Goal: Transaction & Acquisition: Purchase product/service

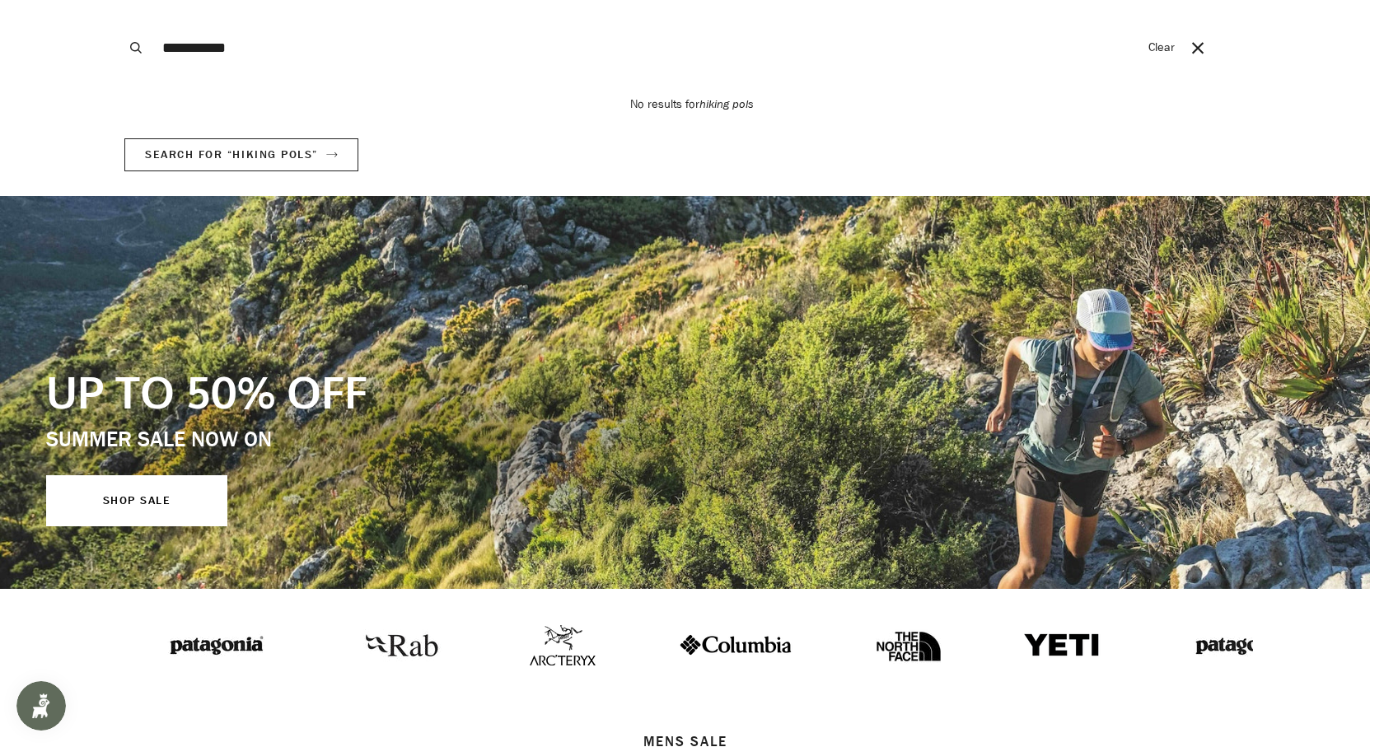
type input "**********"
click at [118, 0] on button "Search" at bounding box center [136, 48] width 36 height 96
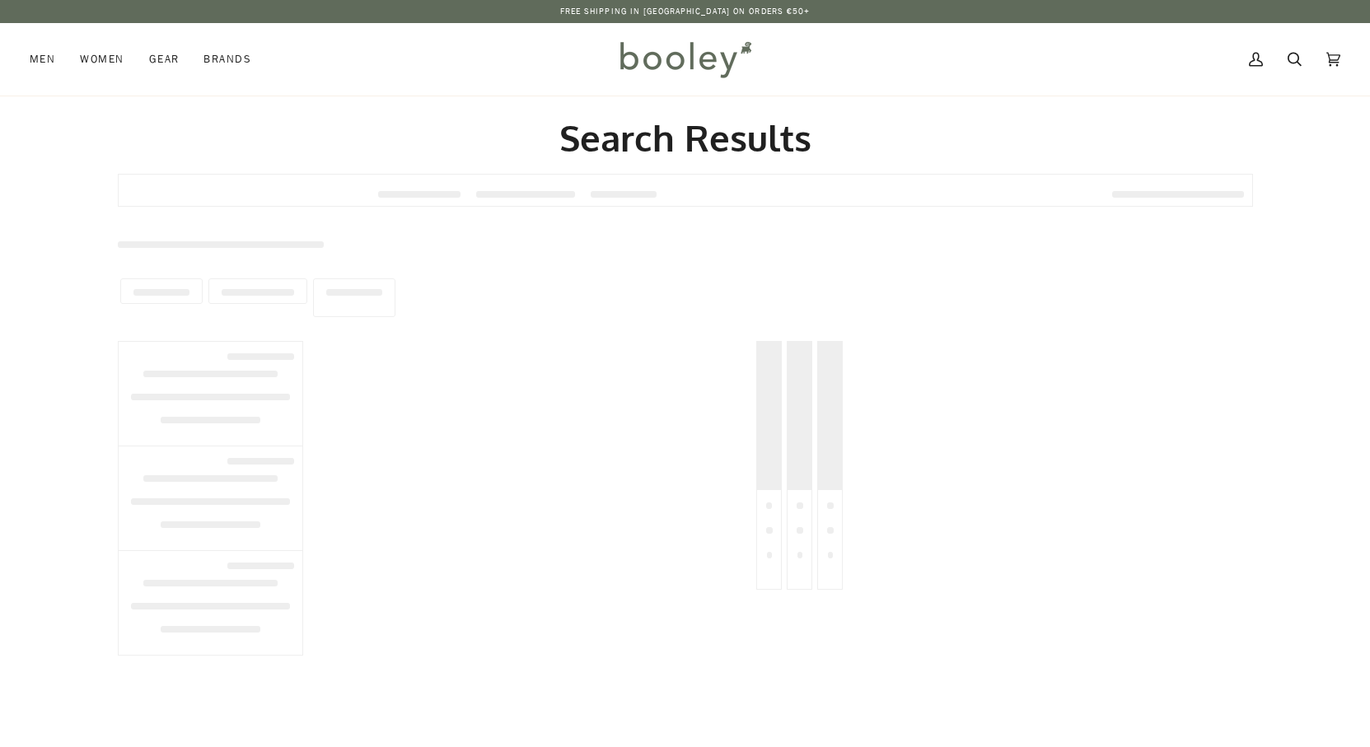
type input "**********"
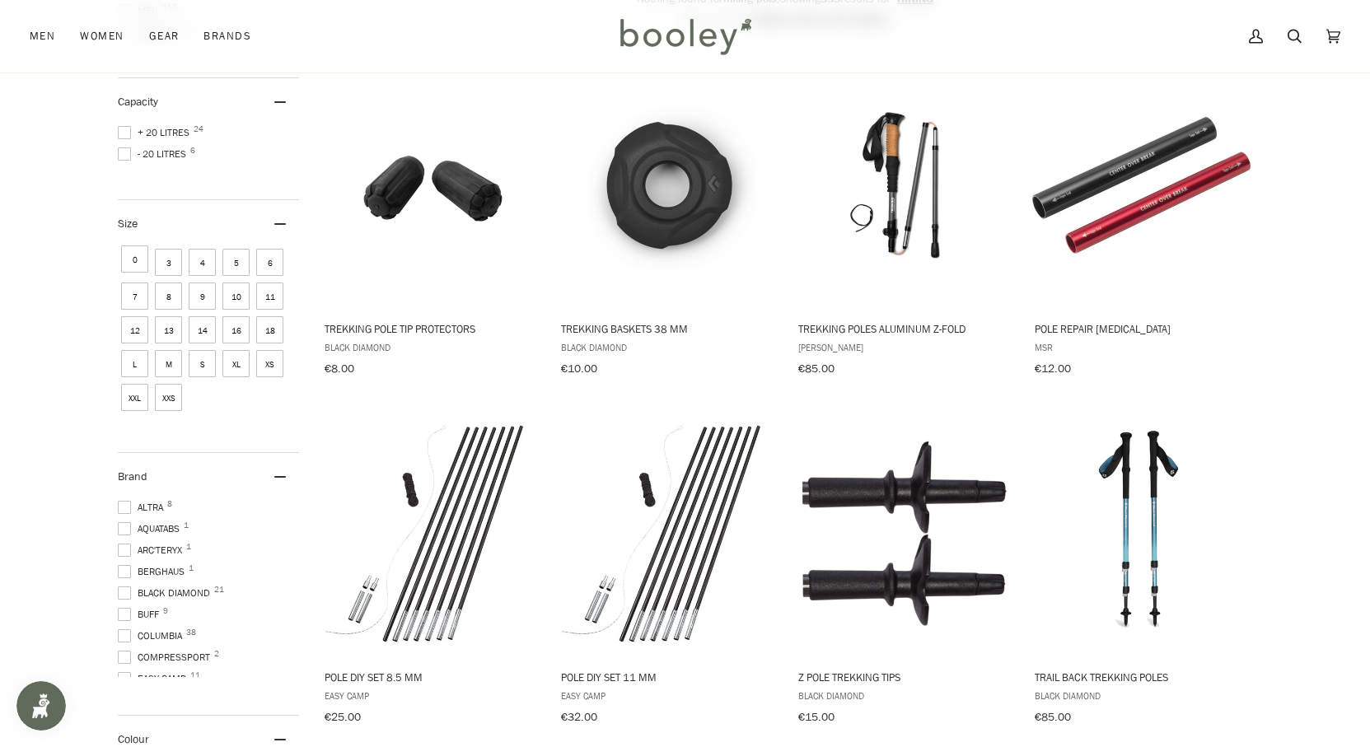
scroll to position [326, 0]
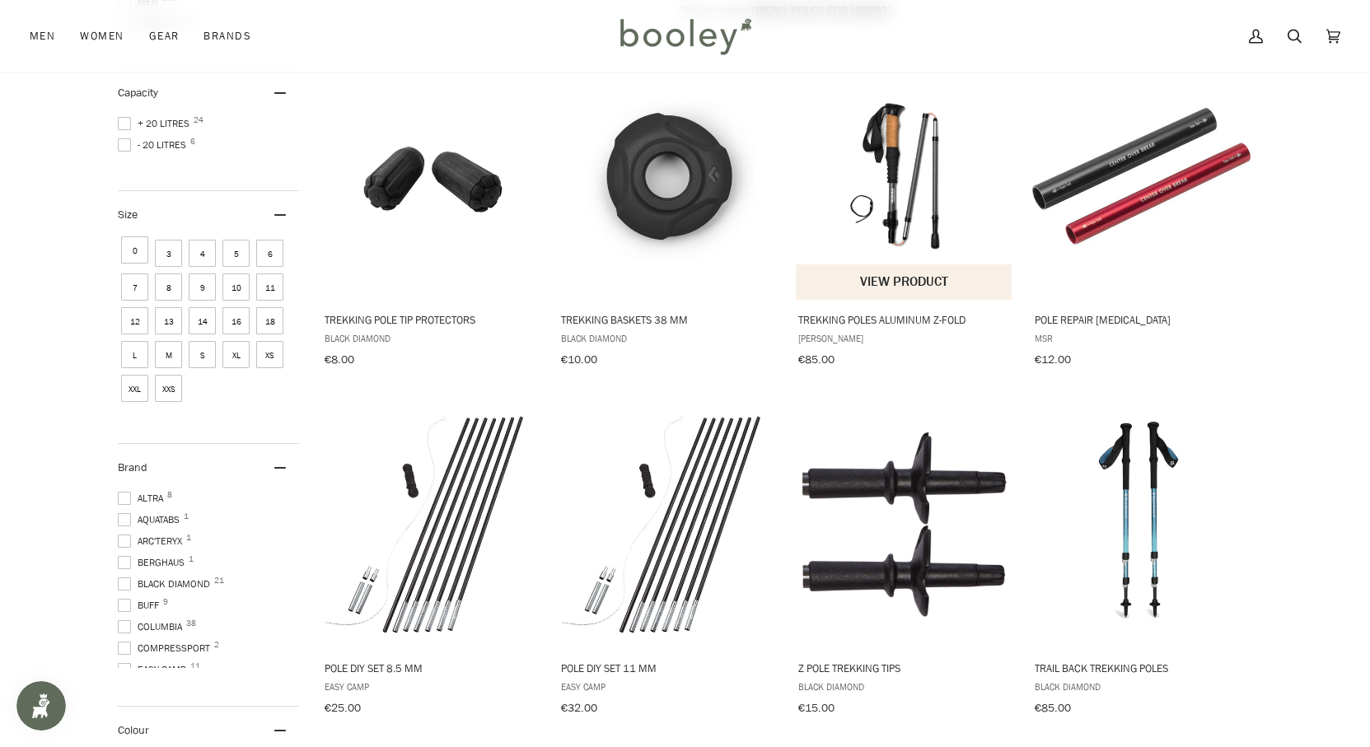
click at [889, 228] on img "Trekking poles aluminum Z-fold" at bounding box center [904, 177] width 218 height 218
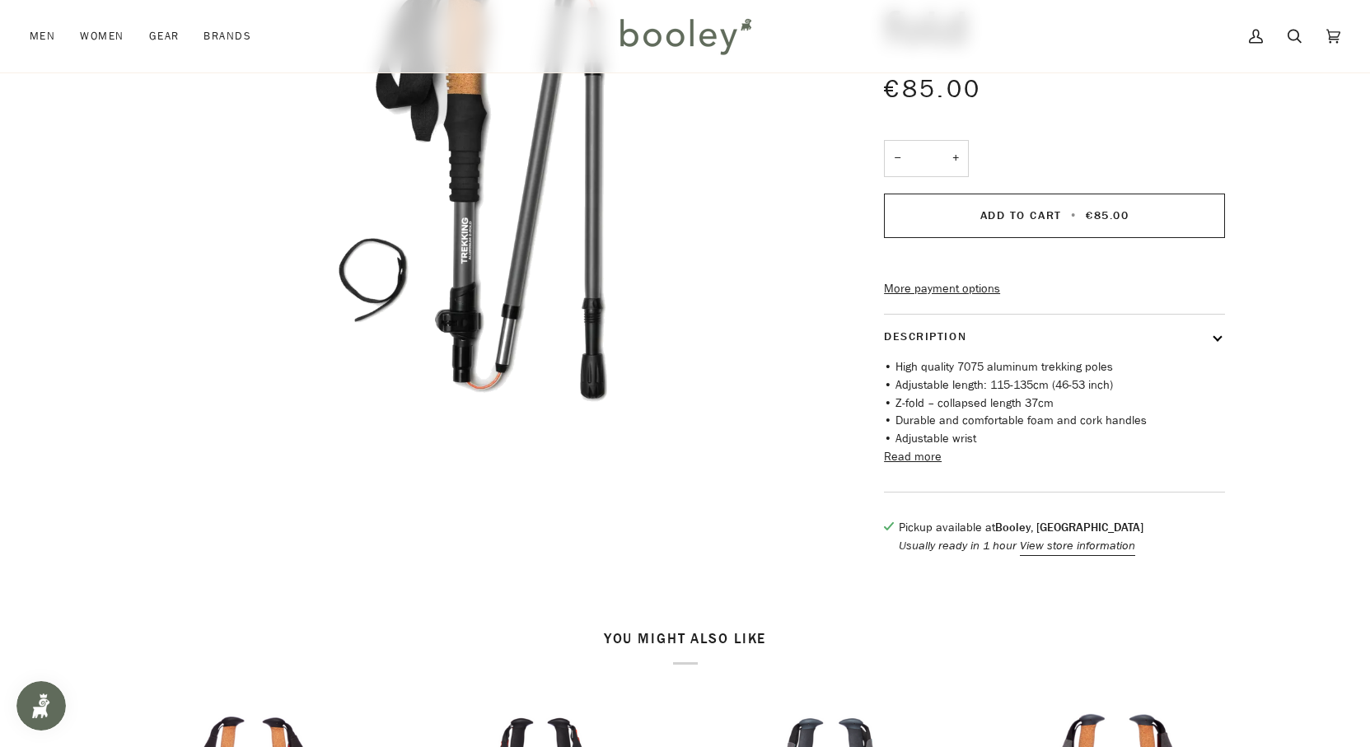
scroll to position [280, 0]
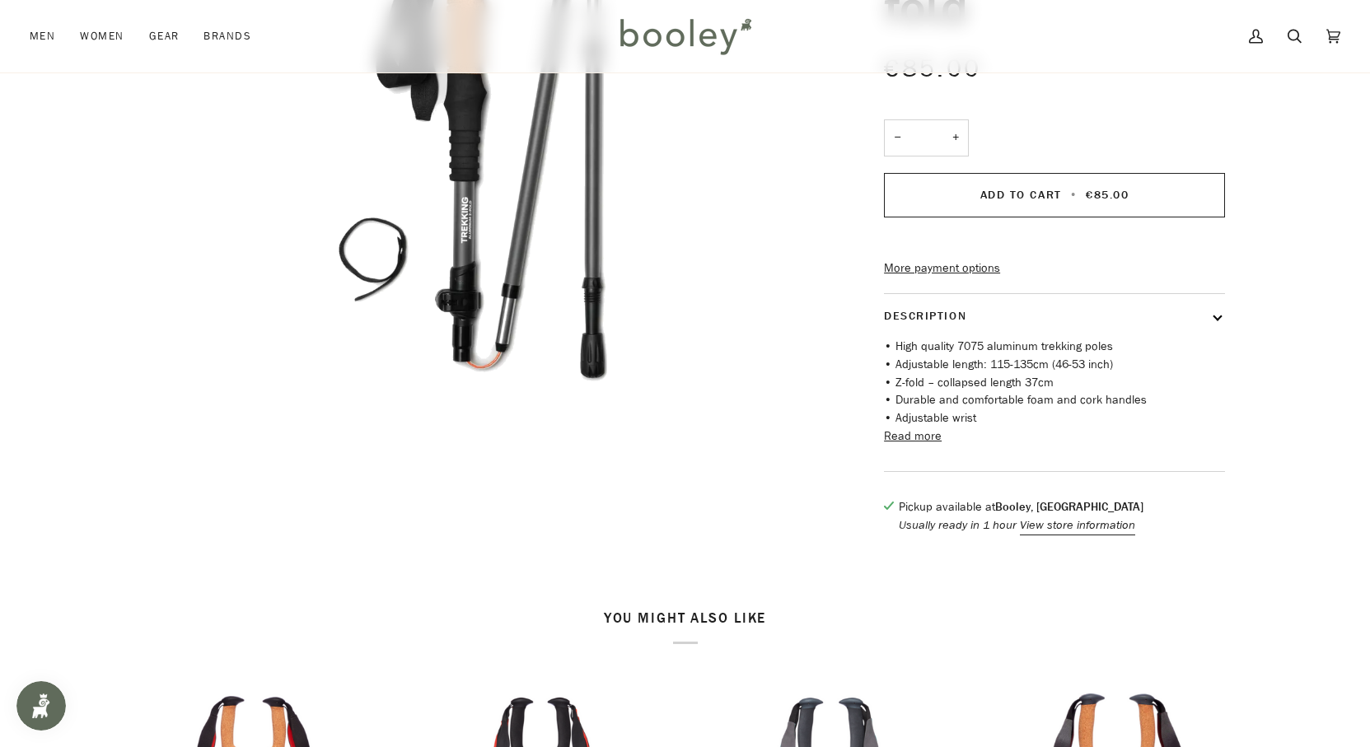
click at [916, 446] on button "Read more" at bounding box center [913, 436] width 58 height 18
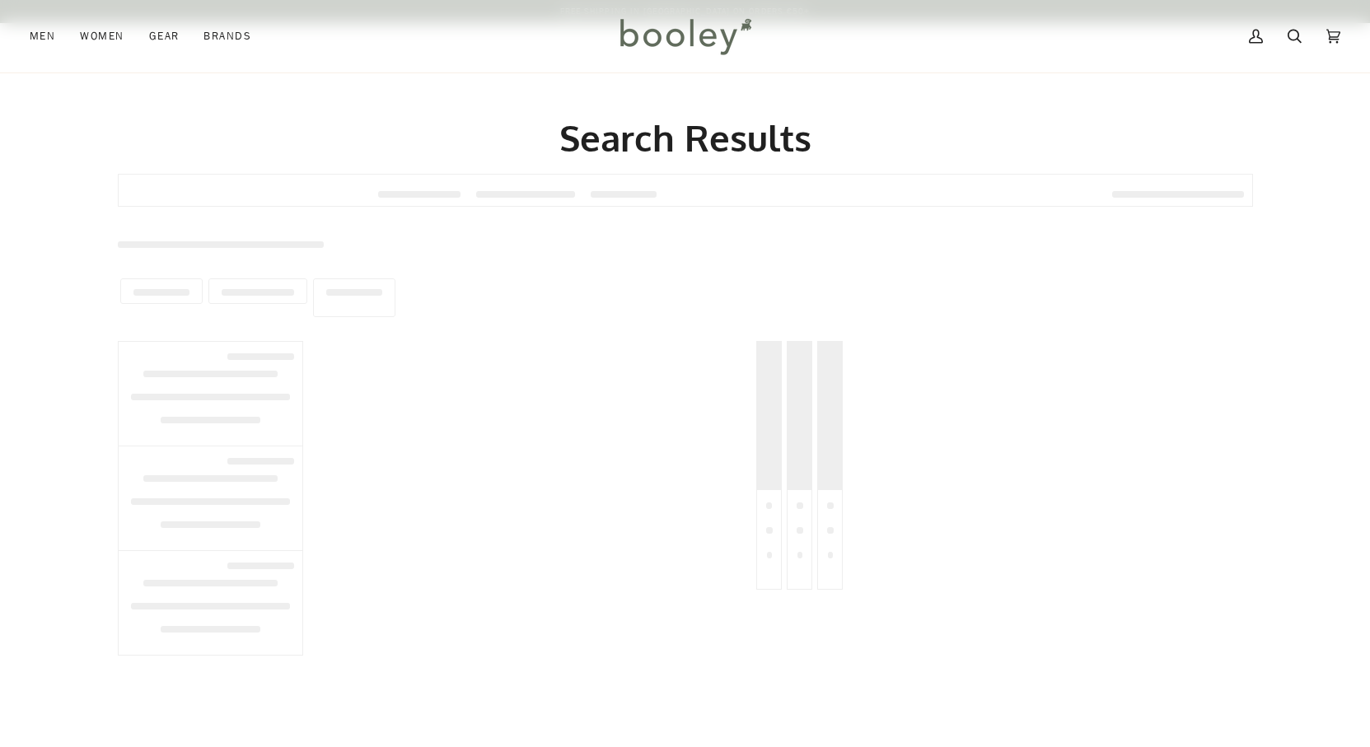
type input "******"
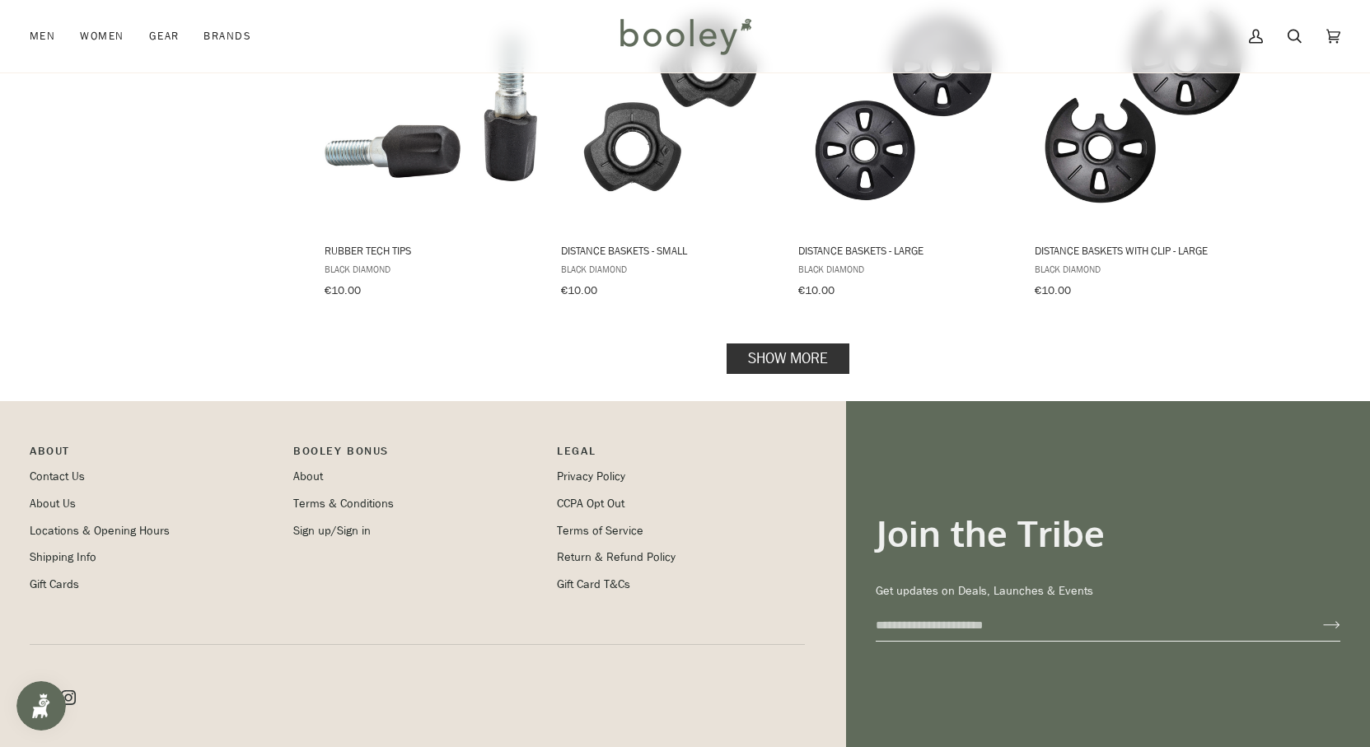
scroll to position [1729, 0]
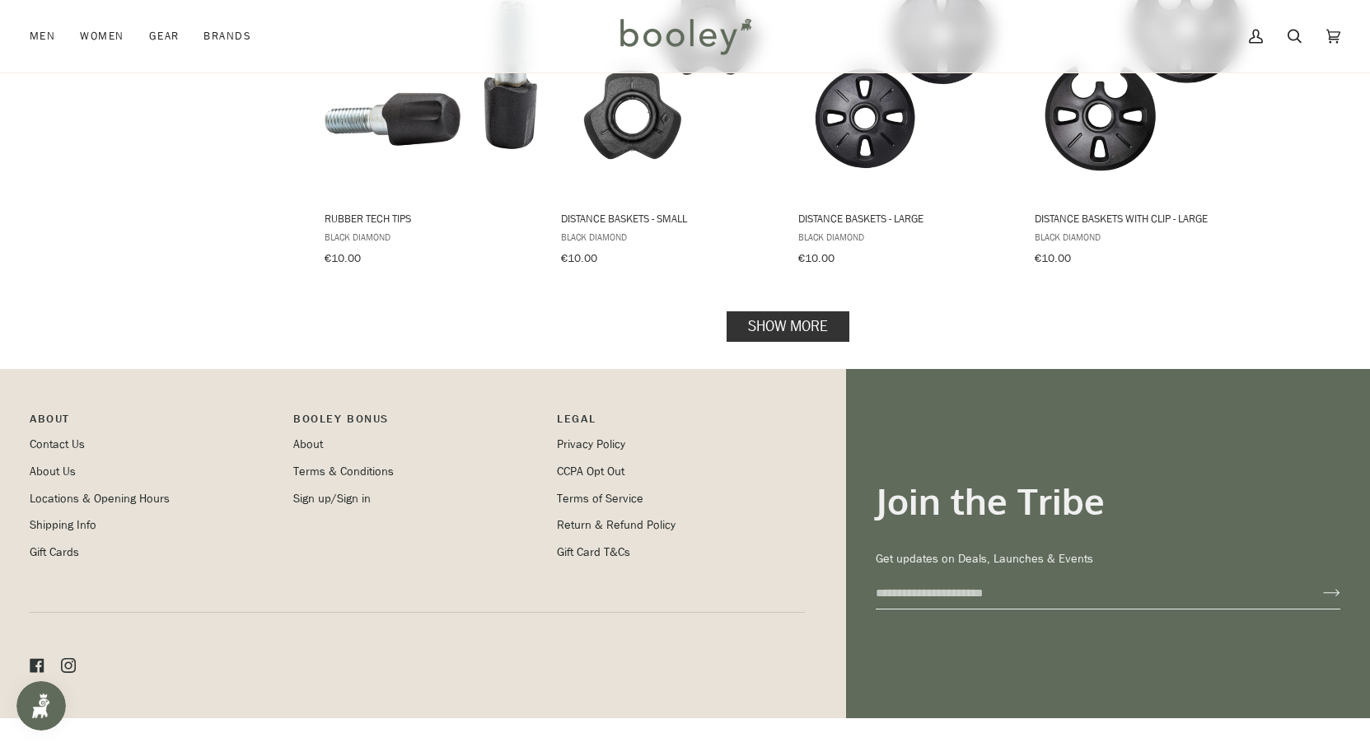
click at [777, 310] on link "Show more" at bounding box center [787, 325] width 123 height 30
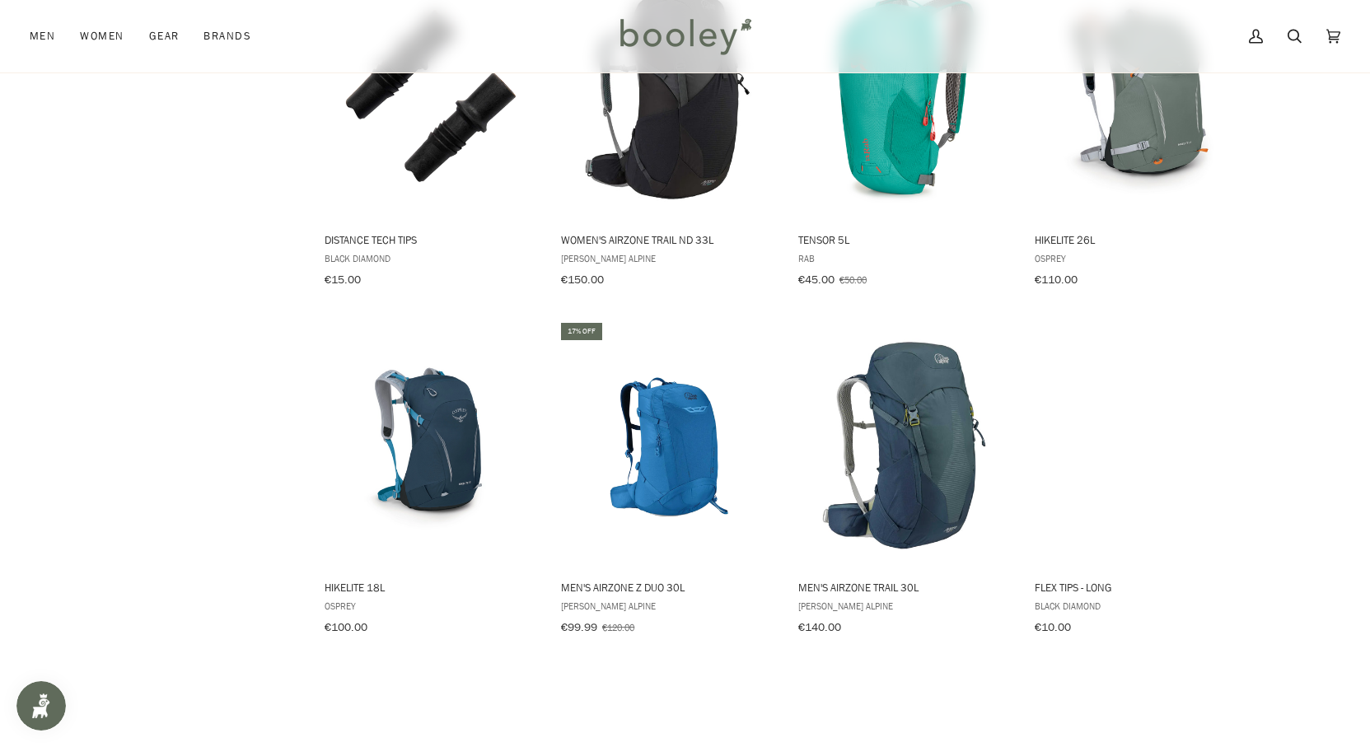
scroll to position [2065, 0]
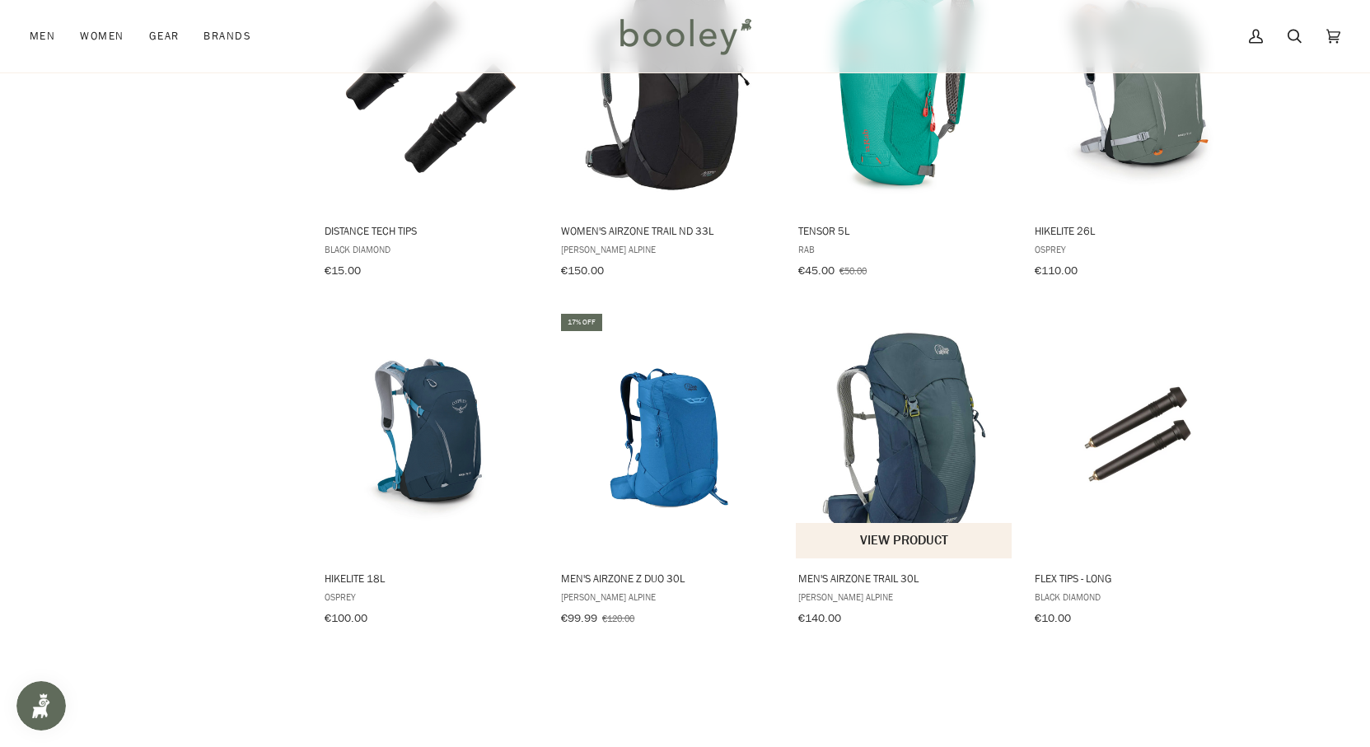
click at [908, 445] on img "Men's AirZone Trail 30L" at bounding box center [904, 435] width 218 height 218
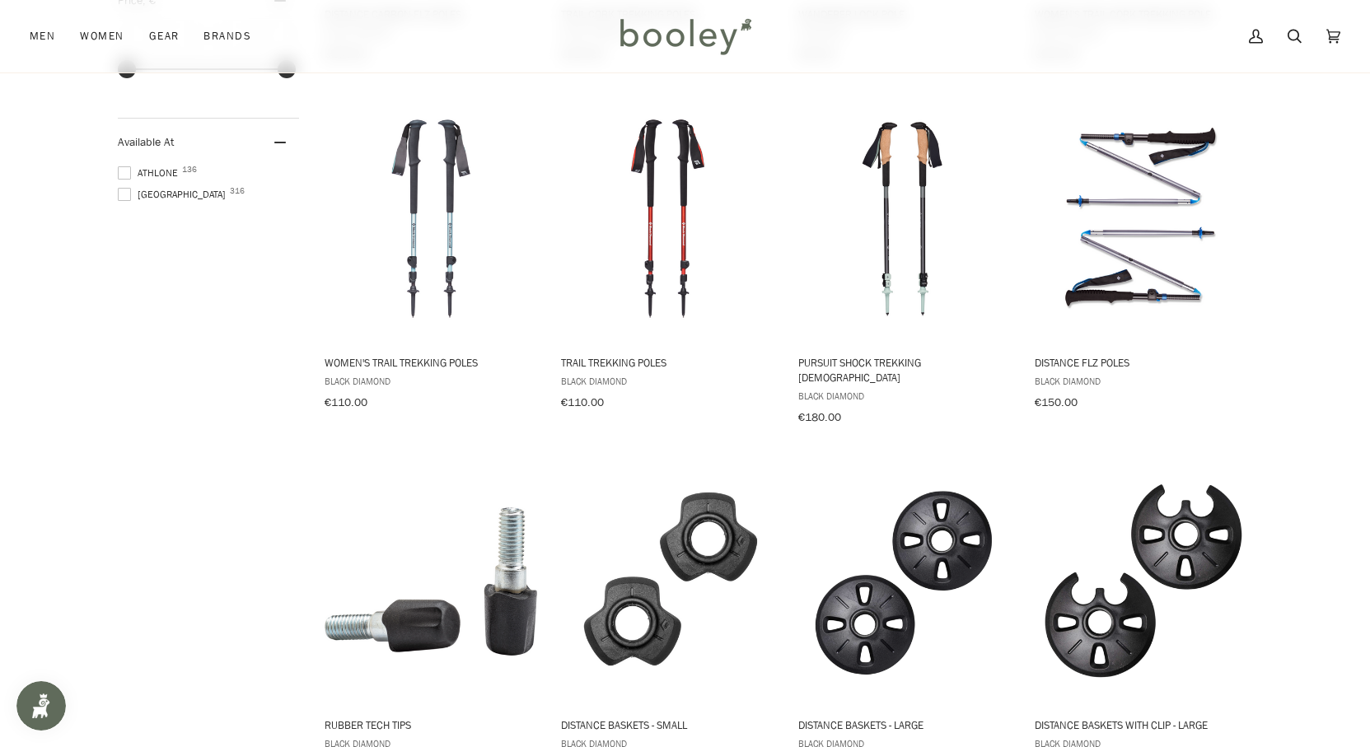
scroll to position [1231, 0]
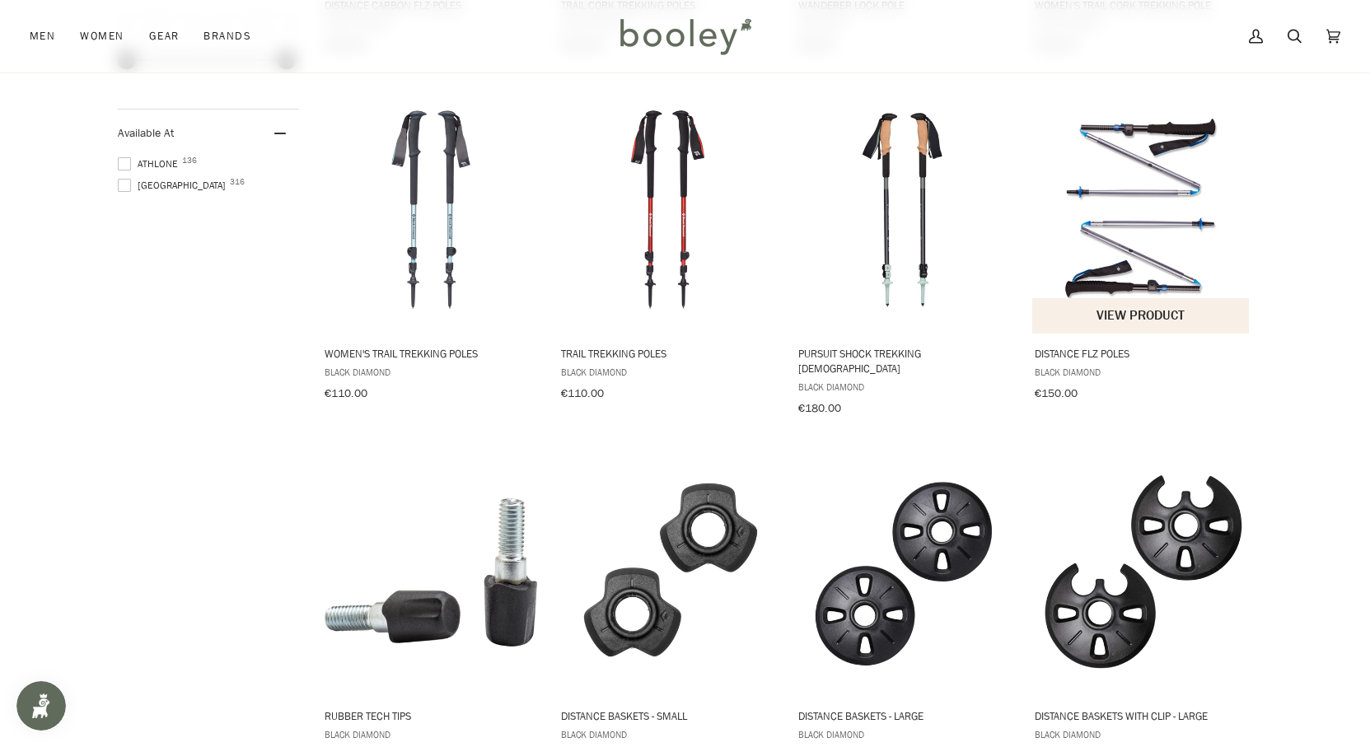
click at [1130, 250] on img "Distance FLZ Poles" at bounding box center [1141, 209] width 218 height 218
click at [660, 236] on img "Trail Trekking Poles" at bounding box center [667, 209] width 218 height 218
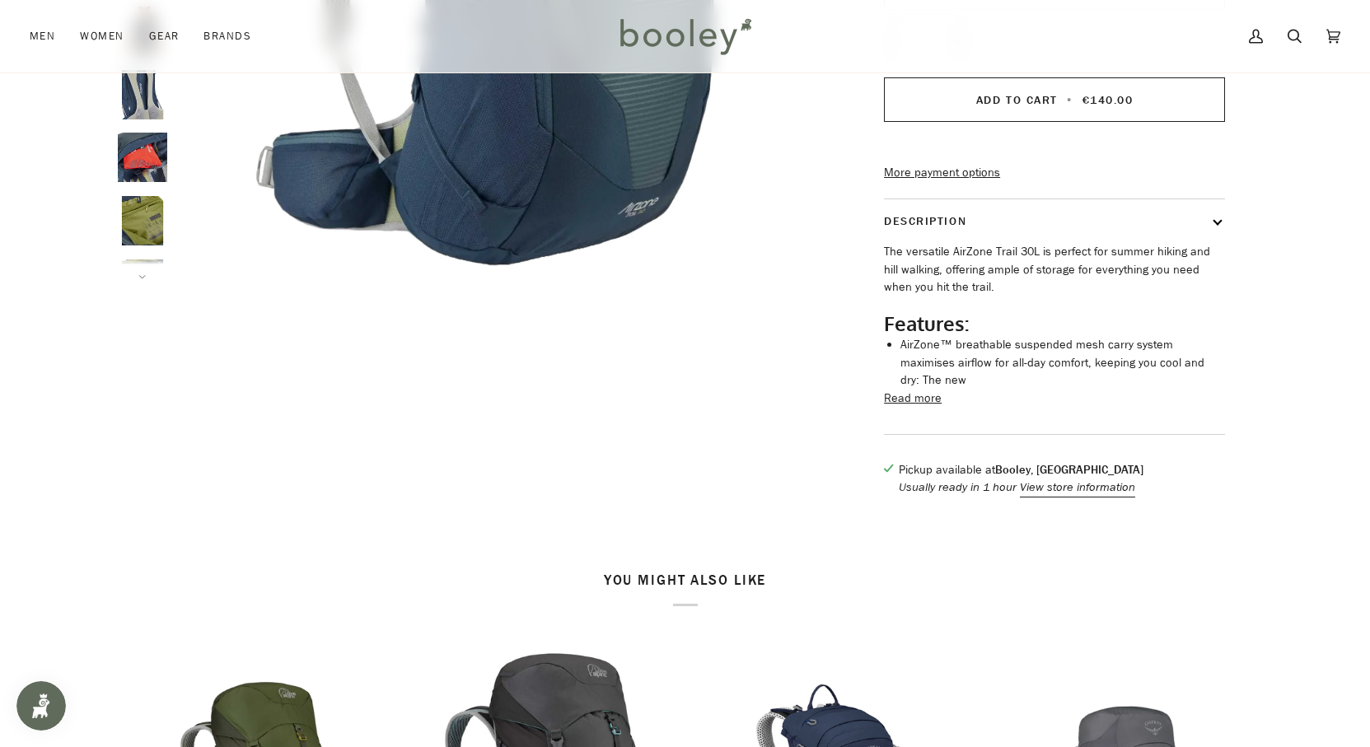
scroll to position [495, 0]
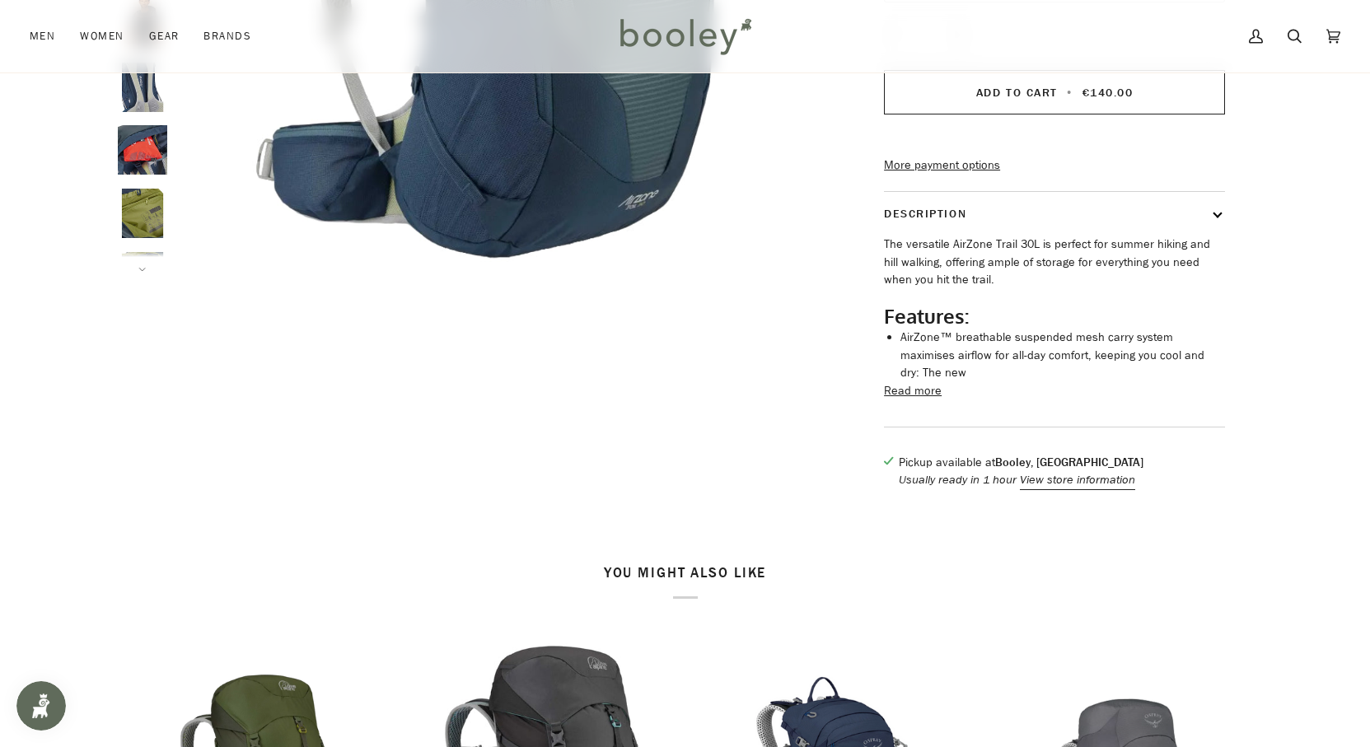
click at [921, 399] on button "Read more" at bounding box center [913, 391] width 58 height 18
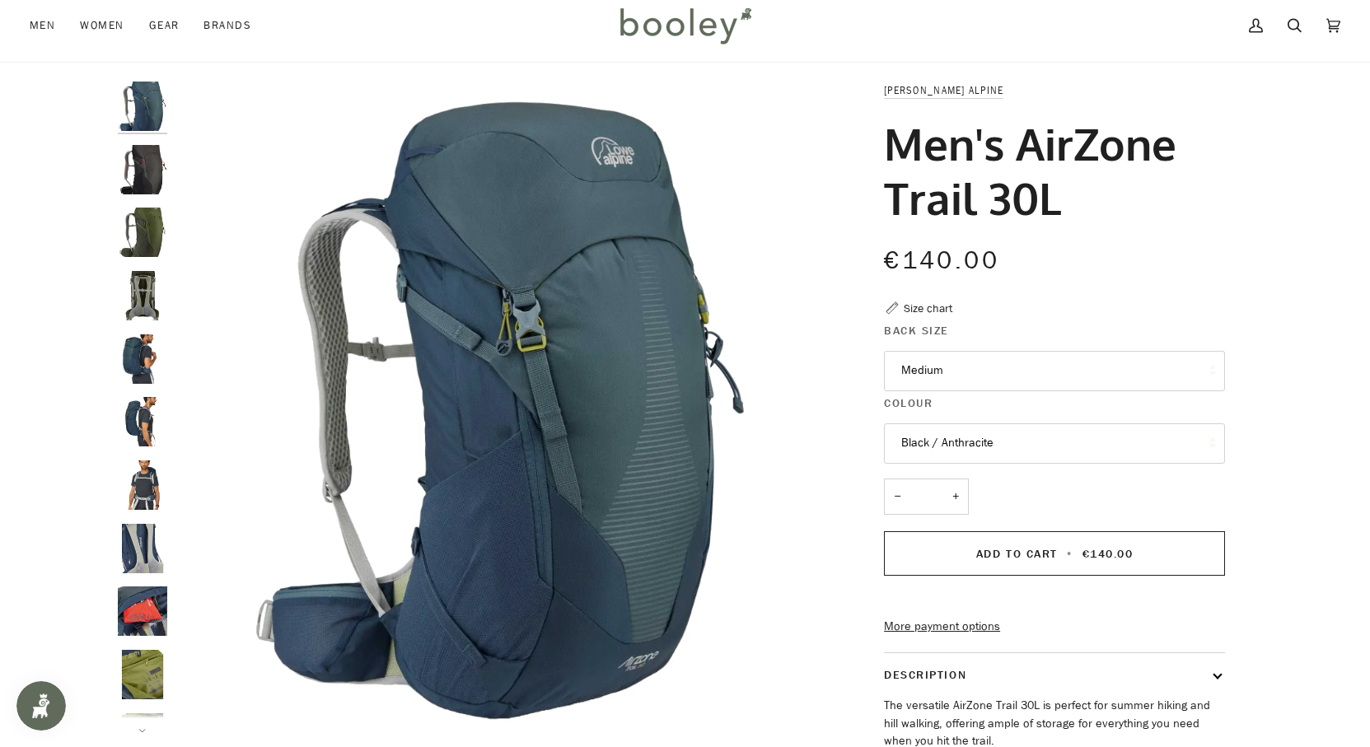
scroll to position [0, 0]
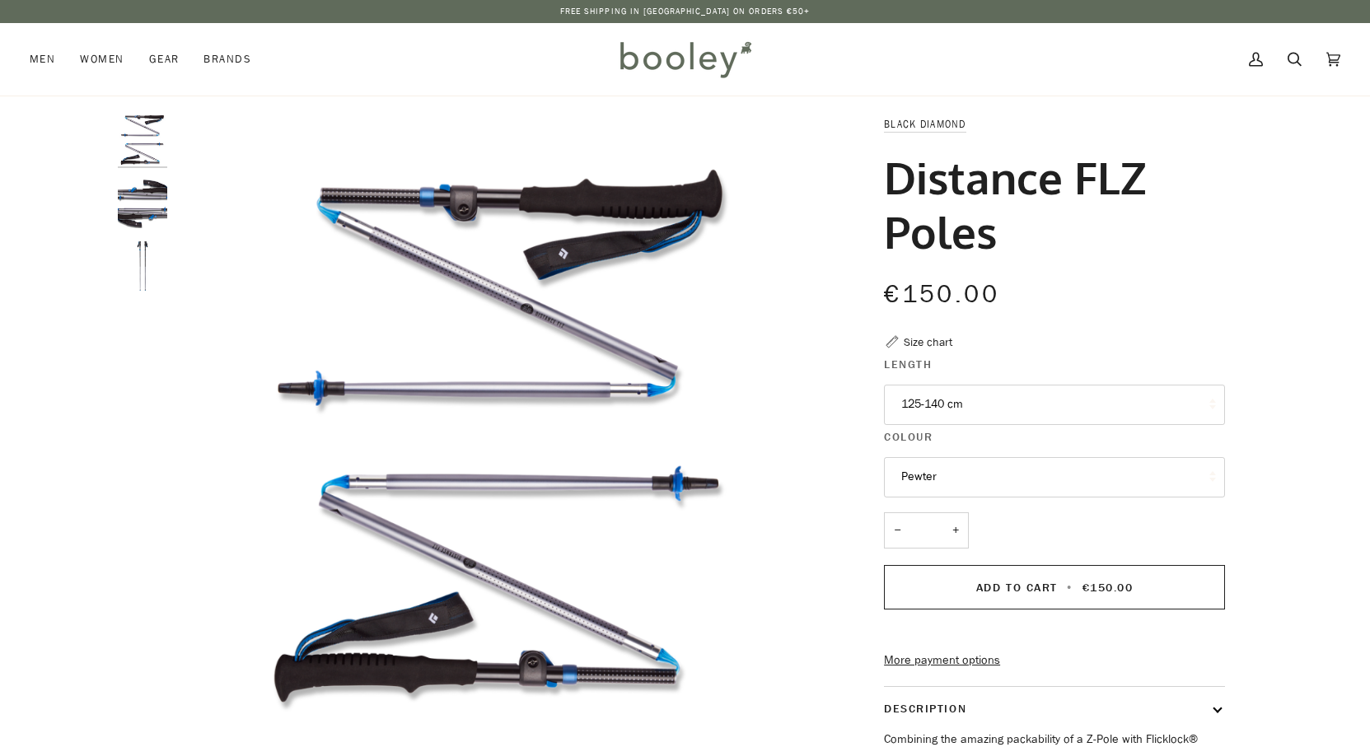
click at [1023, 408] on button "125-140 cm" at bounding box center [1054, 405] width 341 height 40
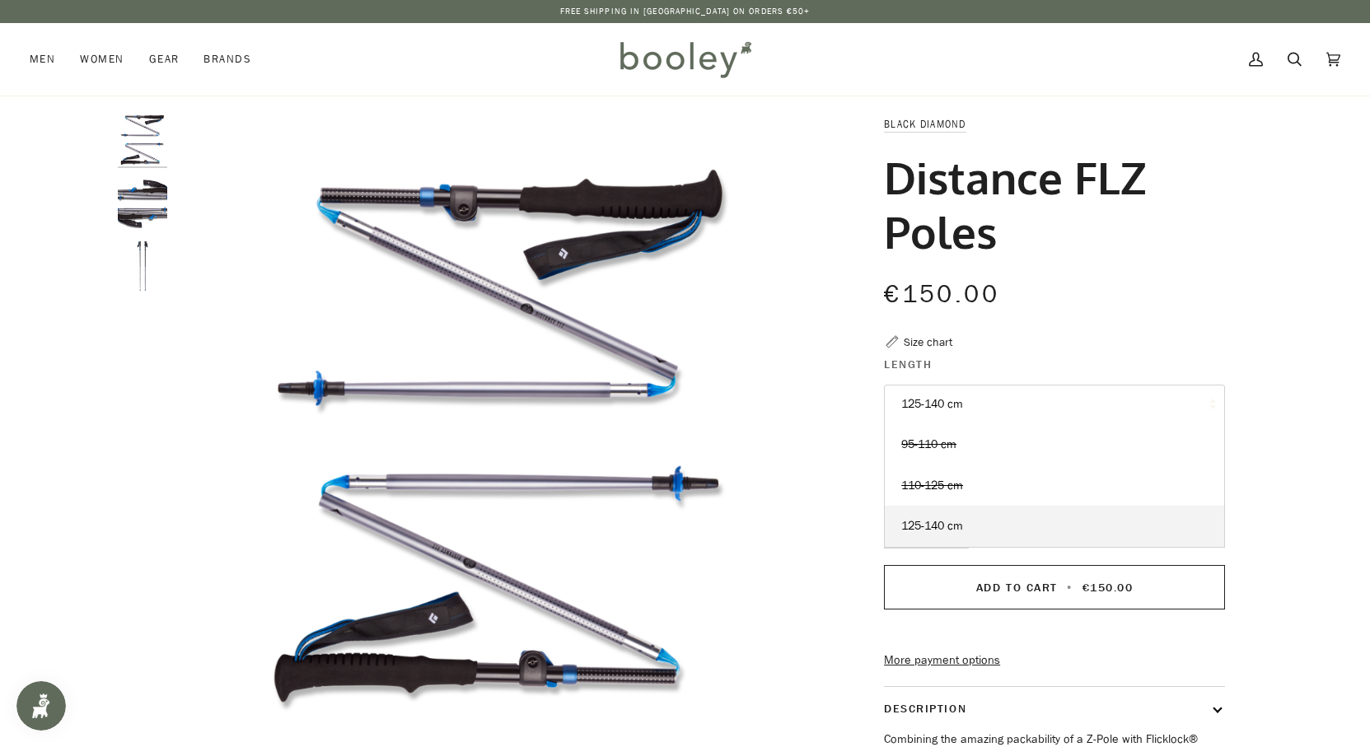
click at [1023, 408] on button "125-140 cm" at bounding box center [1054, 405] width 341 height 40
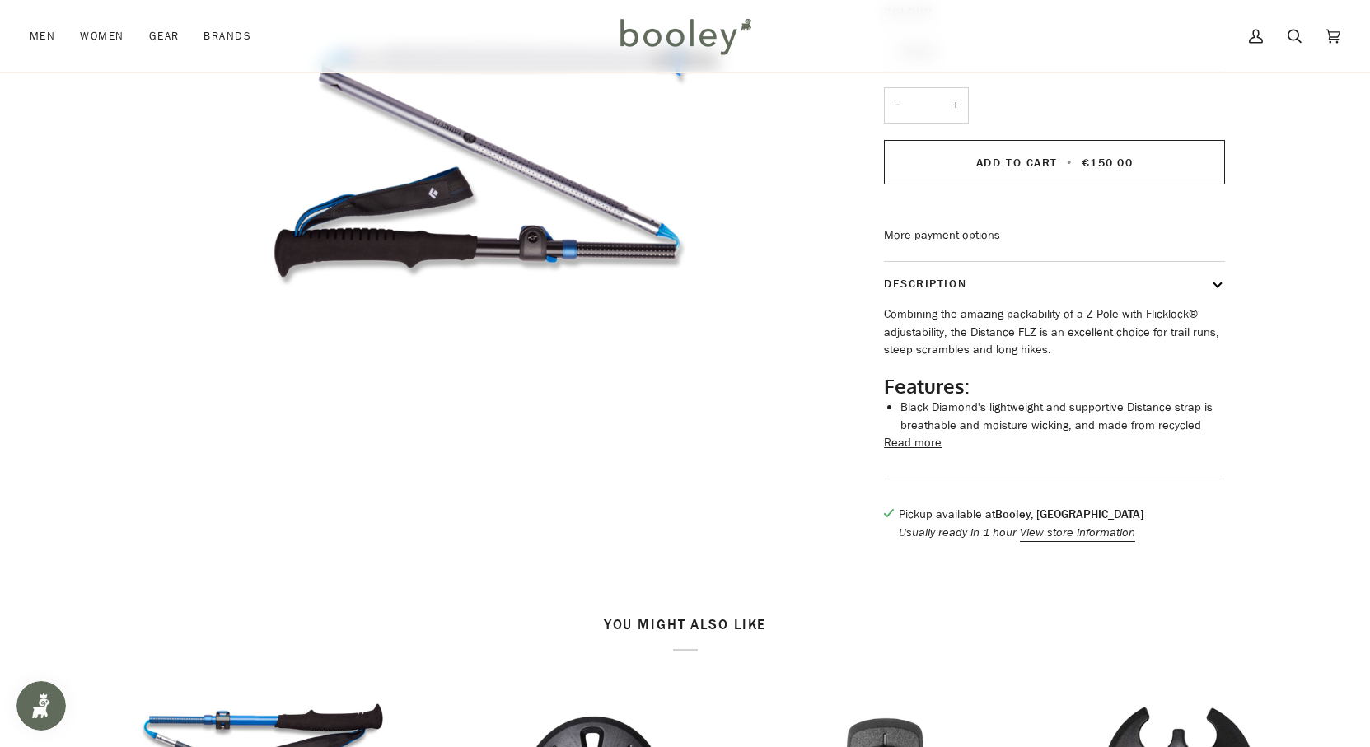
scroll to position [432, 0]
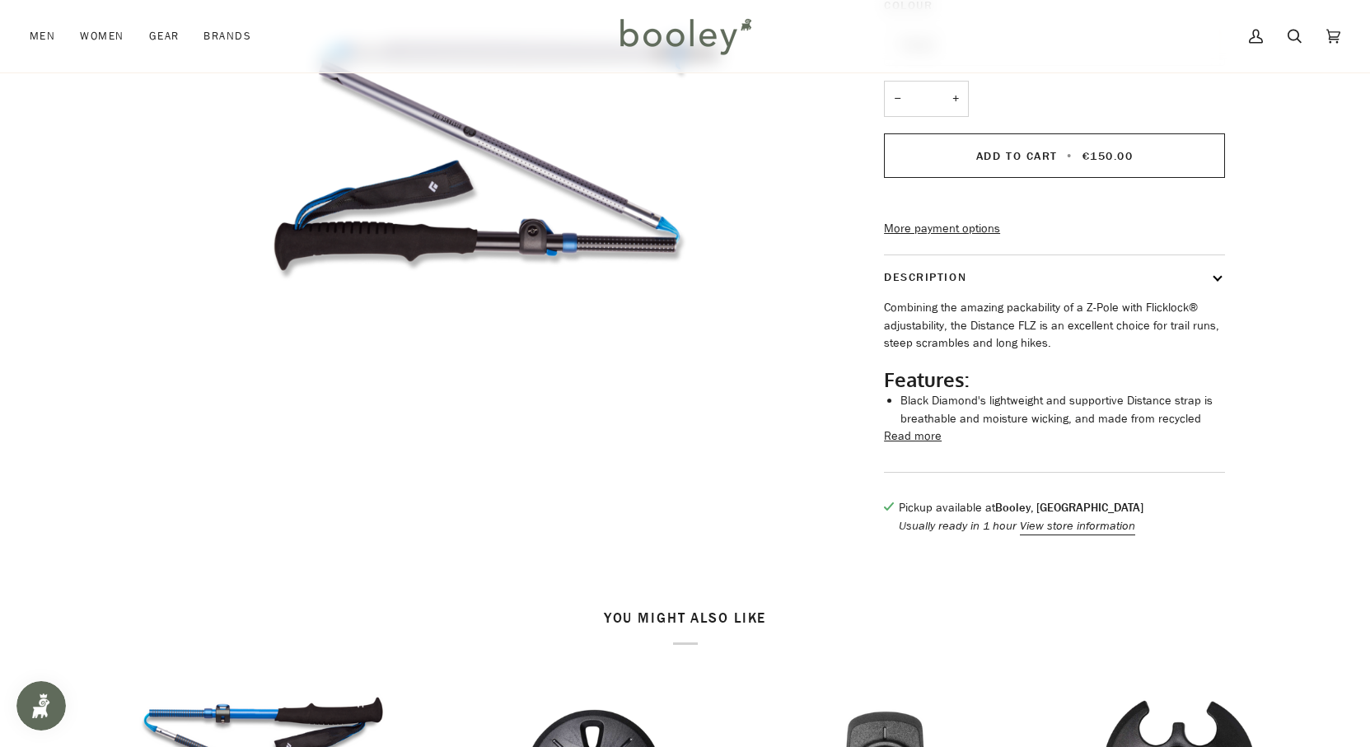
click at [919, 446] on button "Read more" at bounding box center [913, 436] width 58 height 18
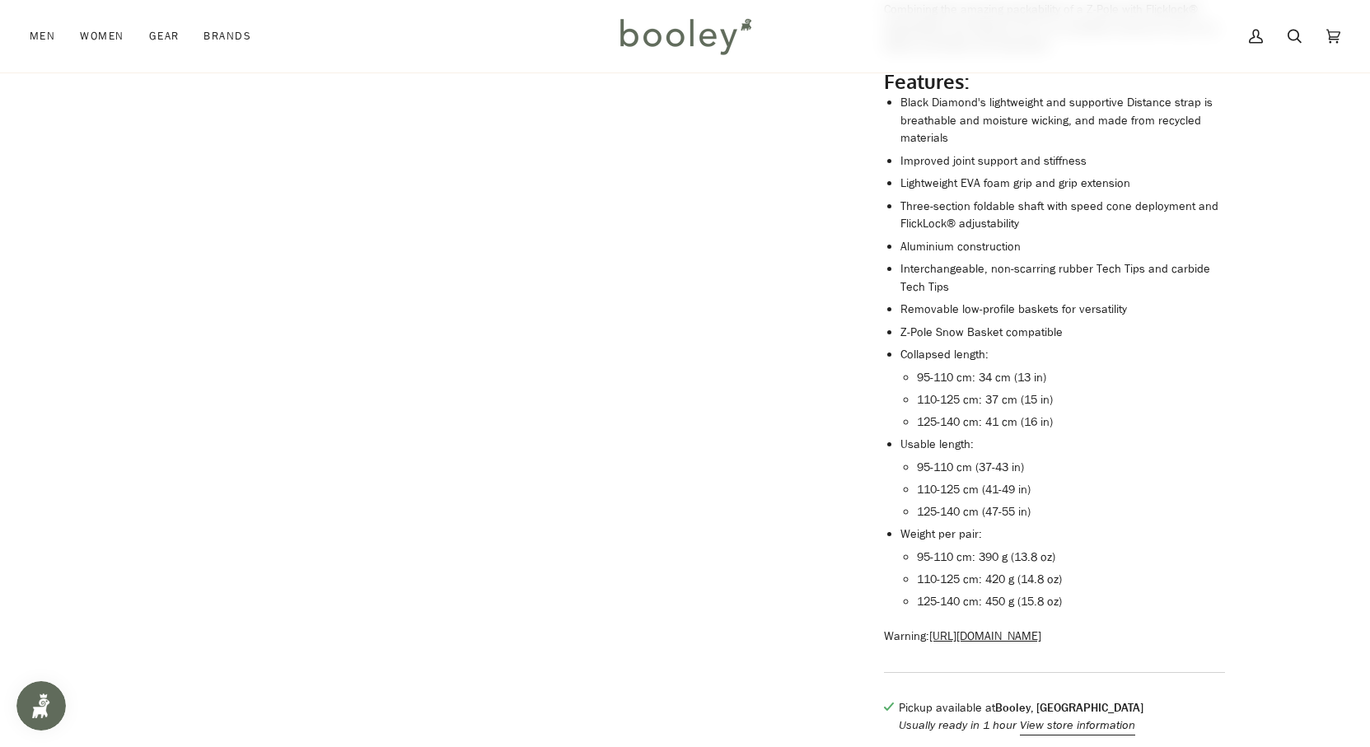
scroll to position [769, 0]
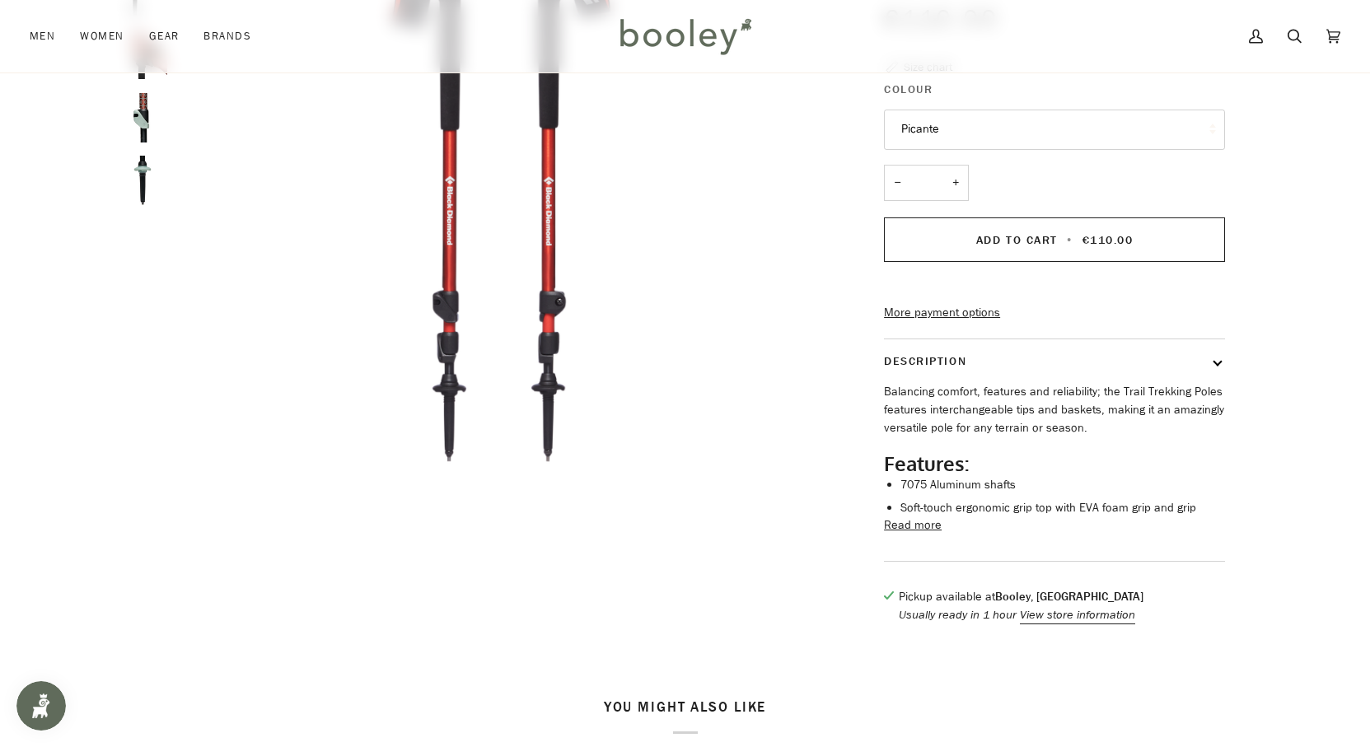
scroll to position [312, 0]
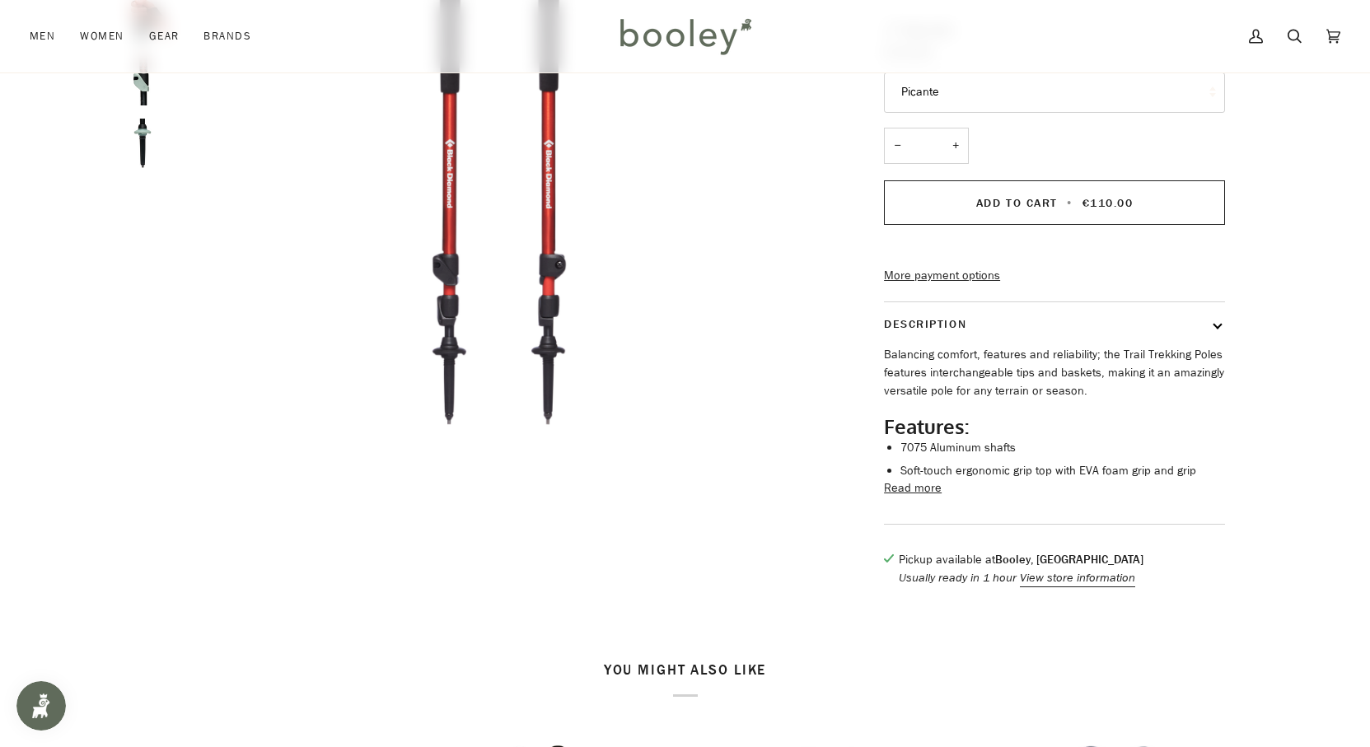
click at [921, 497] on button "Read more" at bounding box center [913, 488] width 58 height 18
